Goal: Task Accomplishment & Management: Use online tool/utility

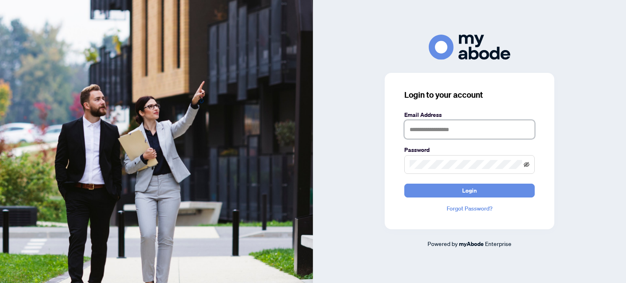
type input "**********"
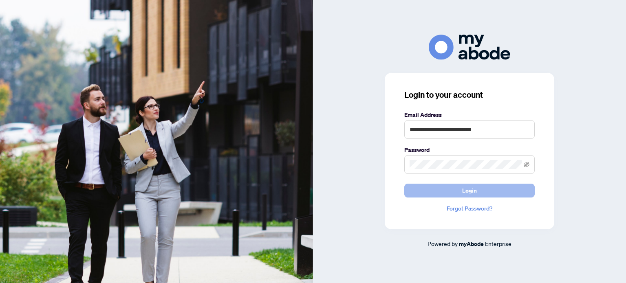
click at [468, 189] on span "Login" at bounding box center [469, 190] width 15 height 13
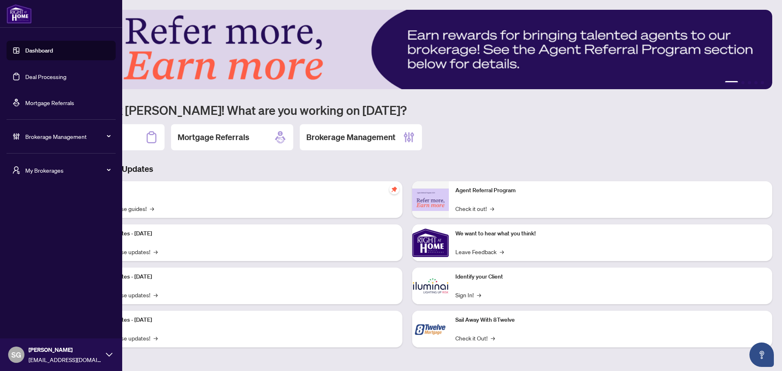
click at [47, 80] on link "Deal Processing" at bounding box center [45, 76] width 41 height 7
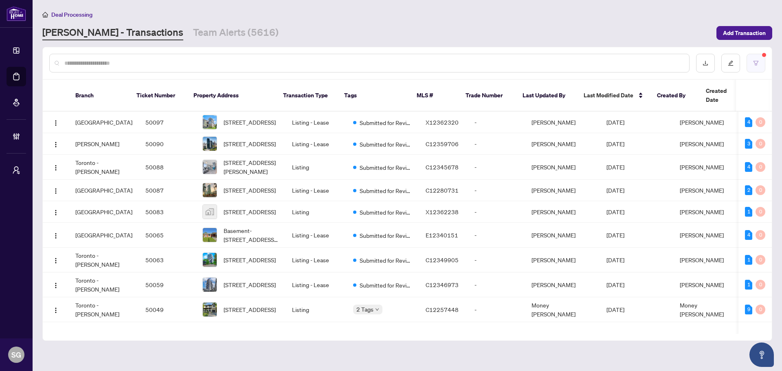
click at [756, 60] on icon "filter" at bounding box center [756, 63] width 6 height 6
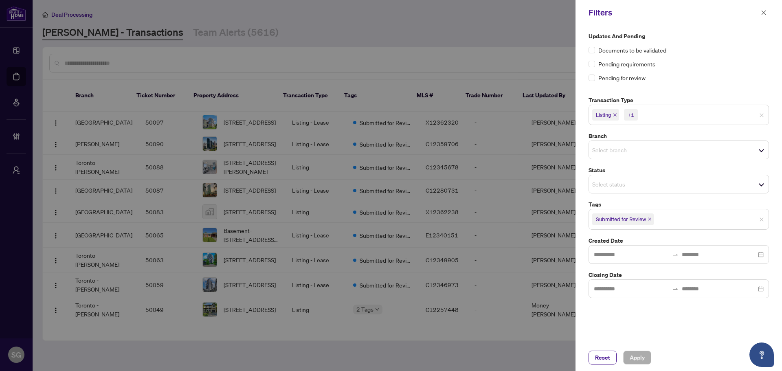
click at [648, 115] on input "search" at bounding box center [668, 115] width 57 height 10
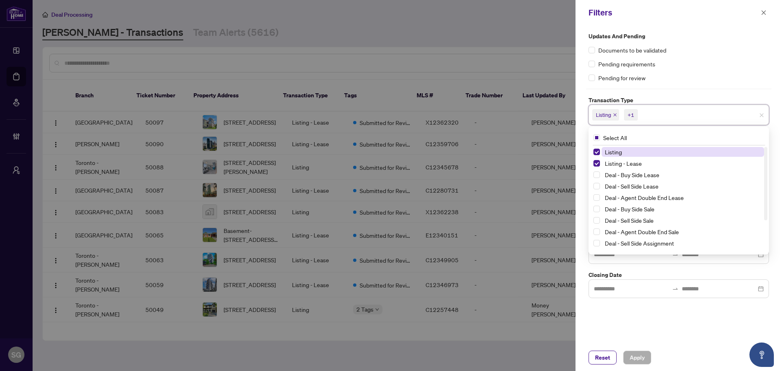
drag, startPoint x: 710, startPoint y: 82, endPoint x: 716, endPoint y: 82, distance: 5.7
click at [711, 82] on div "Pending for review" at bounding box center [679, 77] width 181 height 9
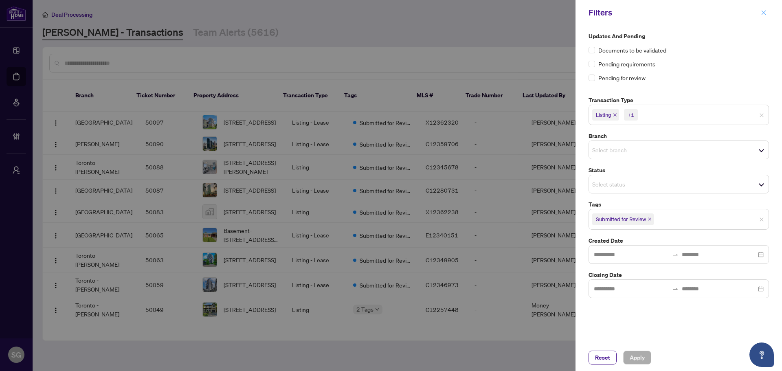
click at [764, 10] on icon "close" at bounding box center [764, 13] width 6 height 6
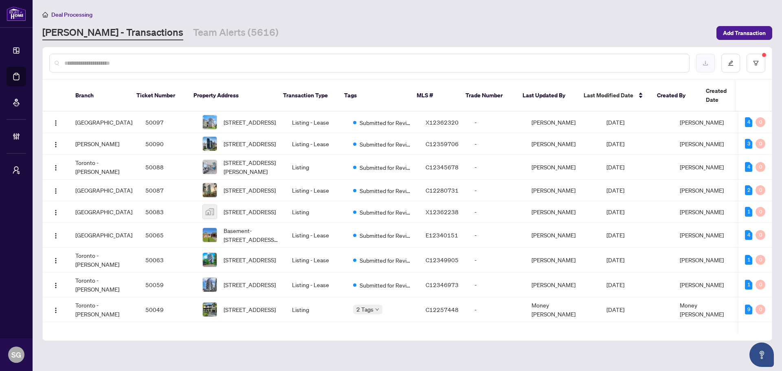
click at [709, 65] on button "button" at bounding box center [705, 63] width 19 height 19
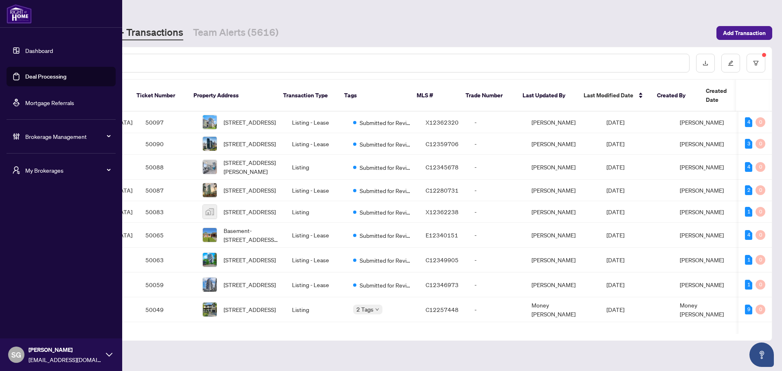
click at [28, 47] on link "Dashboard" at bounding box center [39, 50] width 28 height 7
